Goal: Go to known website: Access a specific website the user already knows

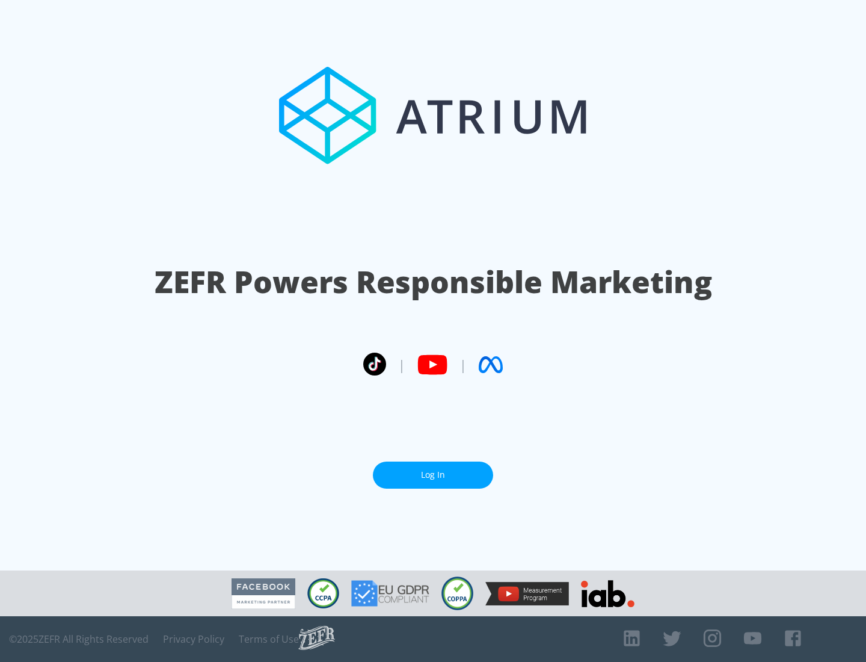
click at [433, 475] on link "Log In" at bounding box center [433, 474] width 120 height 27
